Goal: Task Accomplishment & Management: Use online tool/utility

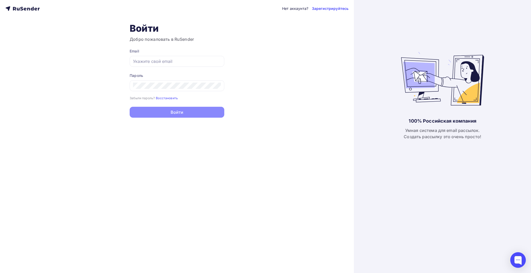
type input "[EMAIL_ADDRESS][DOMAIN_NAME]"
click at [178, 112] on button "Войти" at bounding box center [177, 112] width 95 height 11
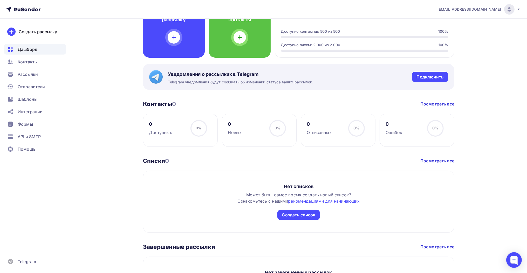
scroll to position [222, 0]
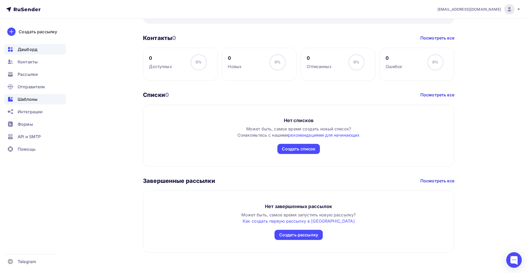
click at [31, 101] on span "Шаблоны" at bounding box center [28, 99] width 20 height 6
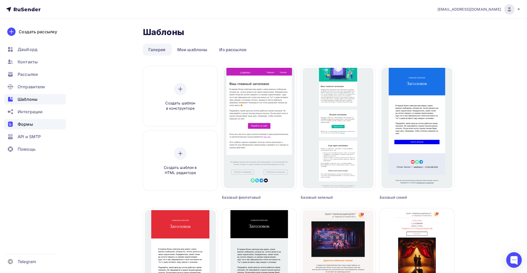
click at [30, 123] on span "Формы" at bounding box center [25, 124] width 15 height 6
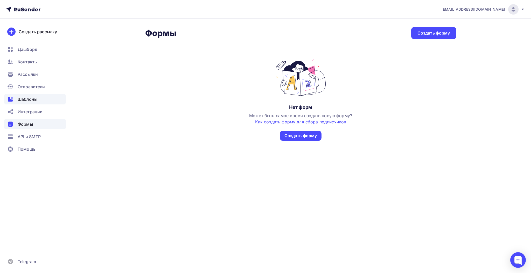
click at [30, 101] on span "Шаблоны" at bounding box center [28, 99] width 20 height 6
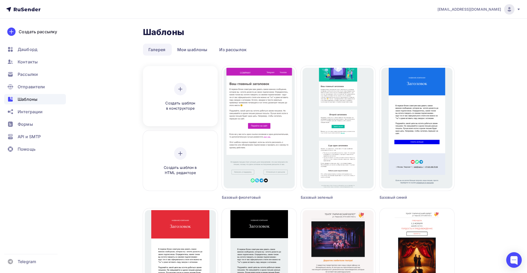
scroll to position [104, 0]
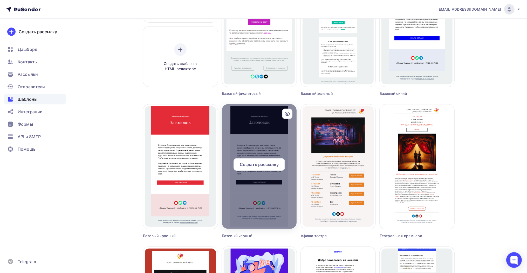
click at [263, 146] on div at bounding box center [259, 166] width 75 height 125
click at [268, 162] on span "Создать рассылку" at bounding box center [259, 164] width 39 height 6
